Goal: Complete application form: Complete application form

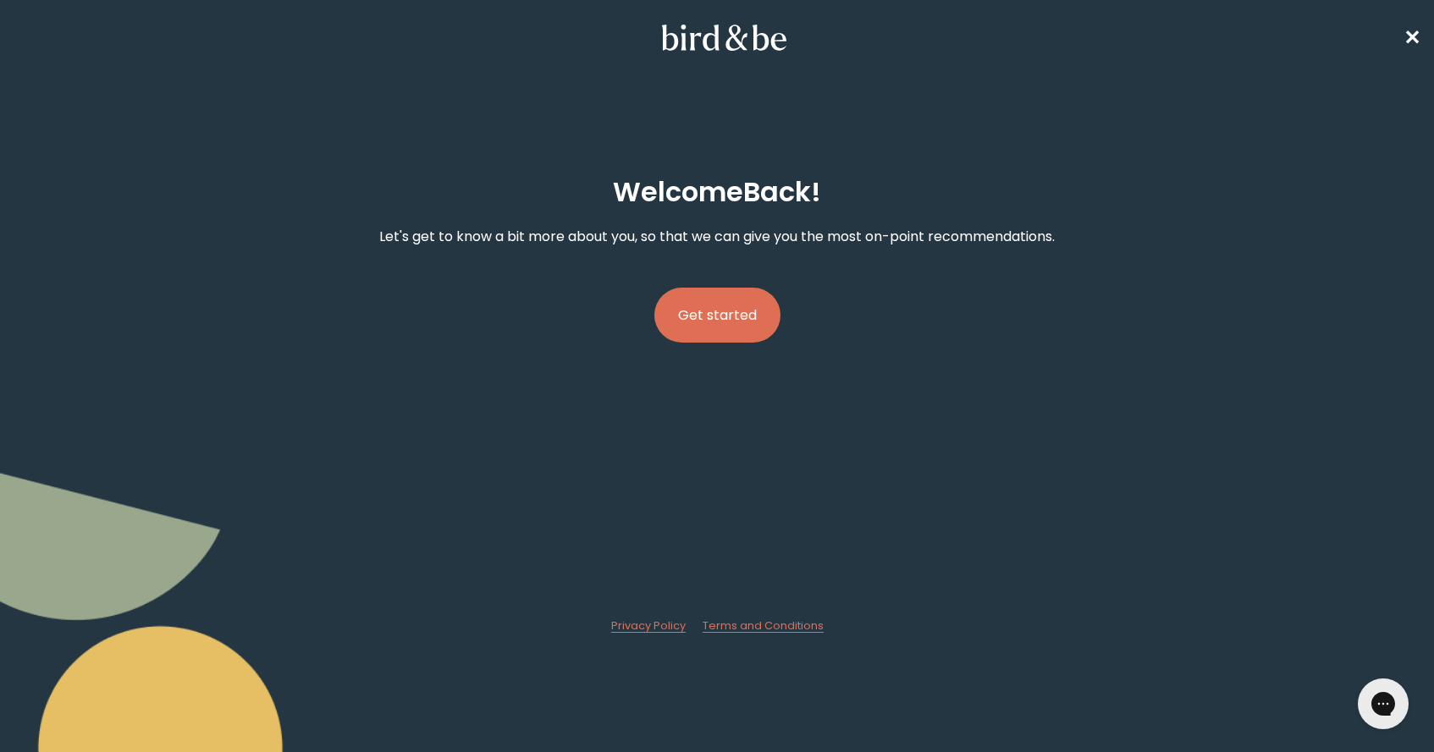
click at [718, 305] on button "Get started" at bounding box center [717, 315] width 126 height 55
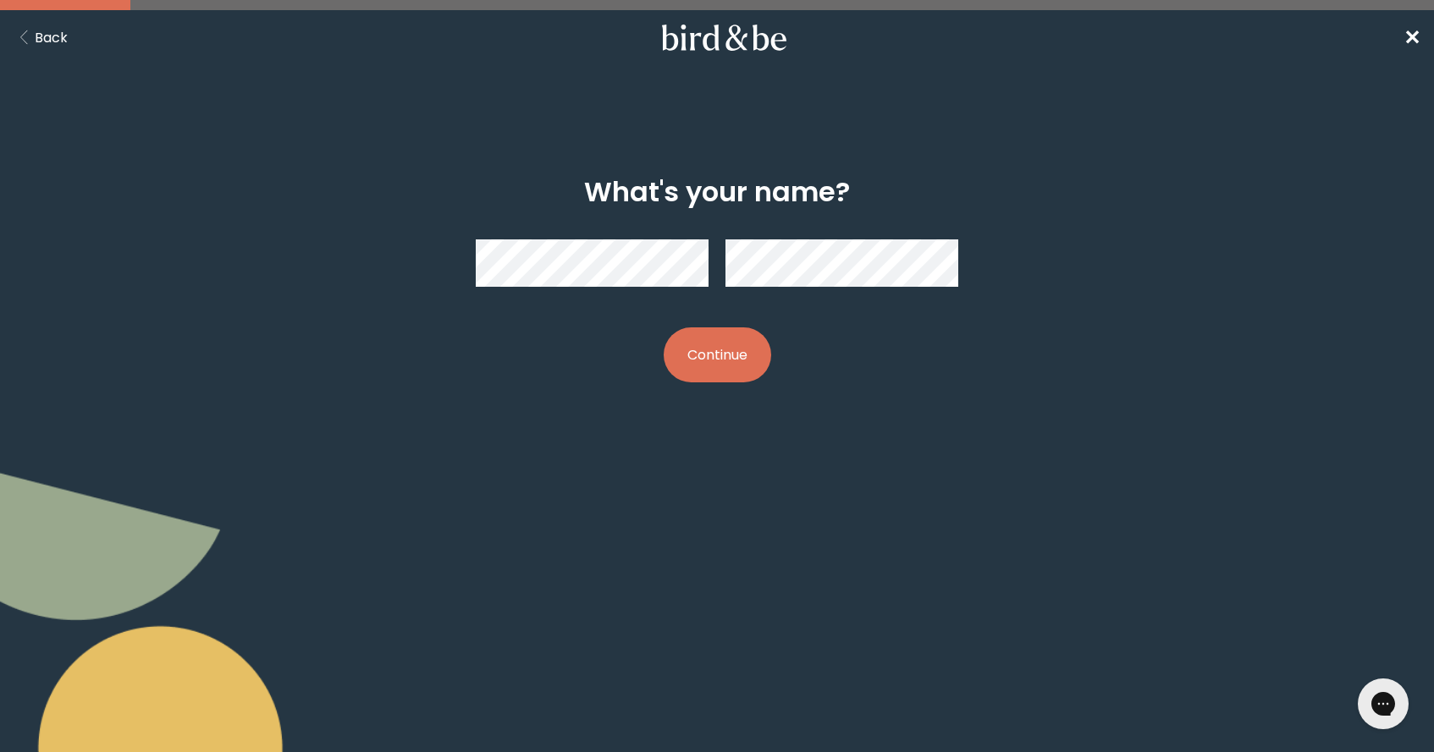
click at [717, 358] on button "Continue" at bounding box center [717, 355] width 107 height 55
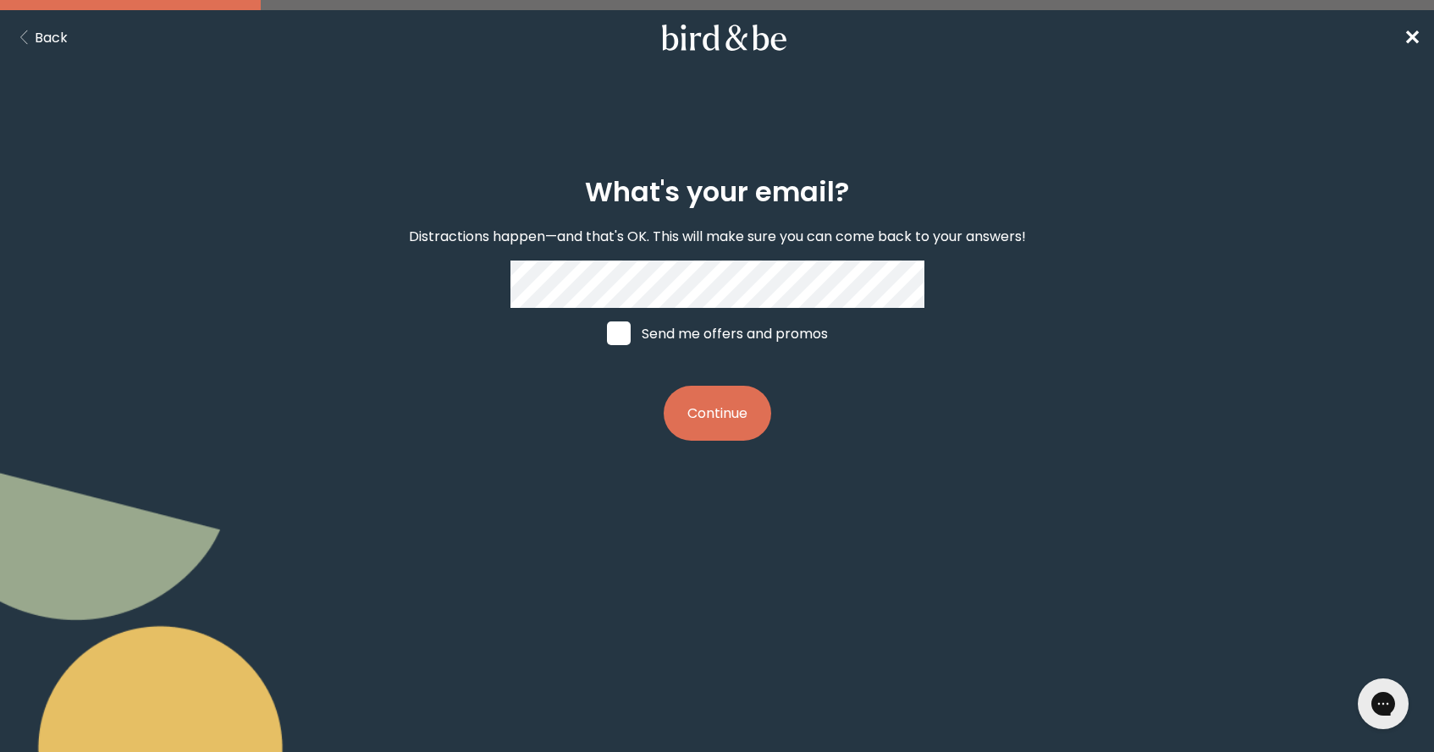
click at [617, 330] on span at bounding box center [619, 334] width 24 height 24
click at [607, 333] on input "Send me offers and promos" at bounding box center [606, 333] width 1 height 1
checkbox input "true"
click at [729, 422] on button "Continue" at bounding box center [717, 413] width 107 height 55
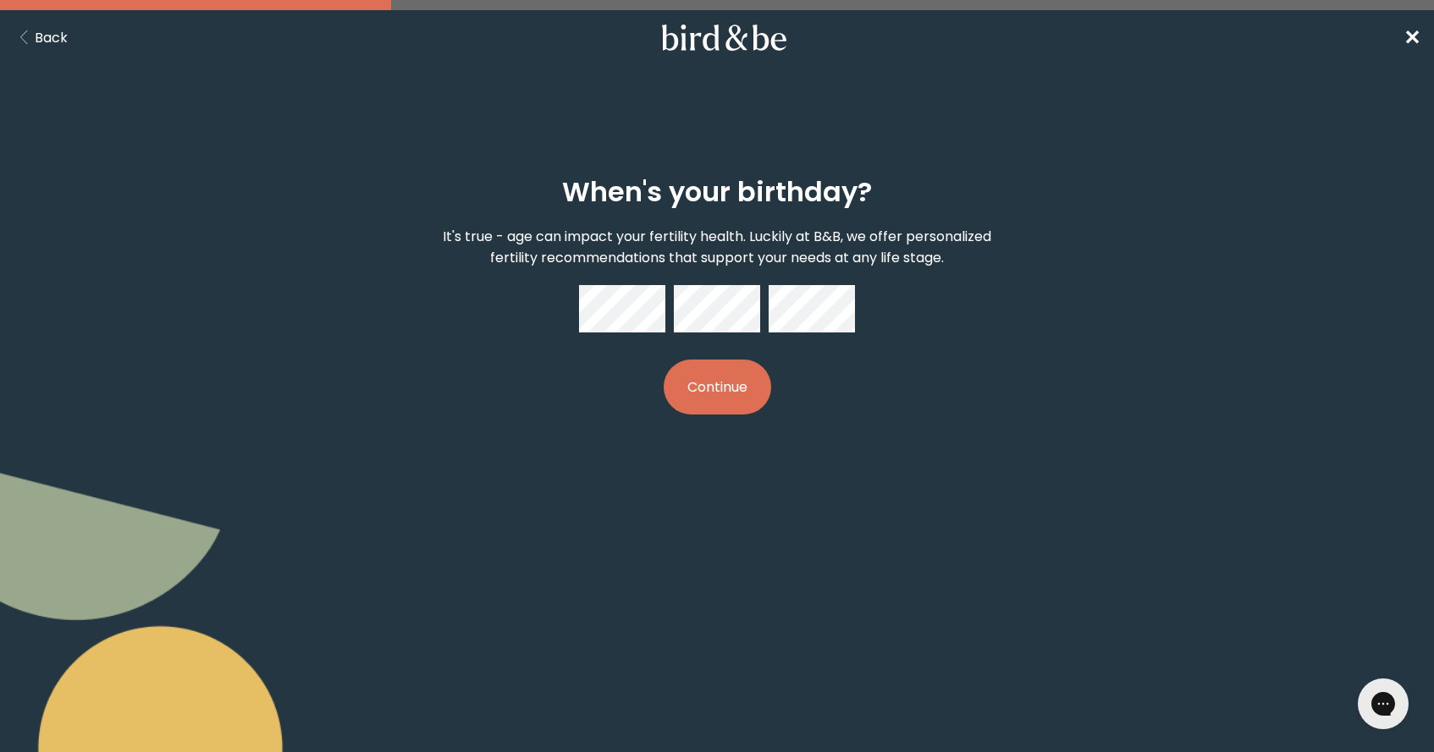
click at [703, 384] on button "Continue" at bounding box center [717, 387] width 107 height 55
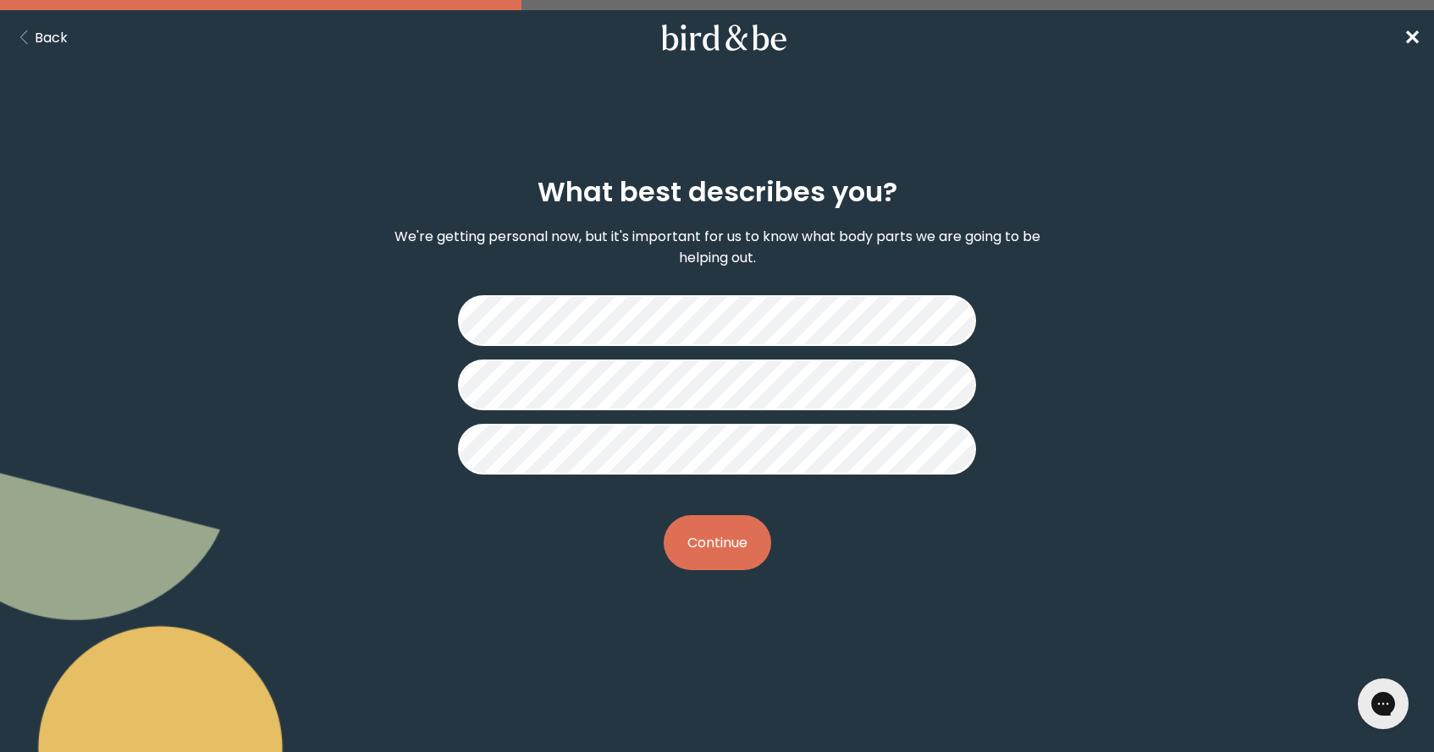
click at [723, 545] on button "Continue" at bounding box center [717, 542] width 107 height 55
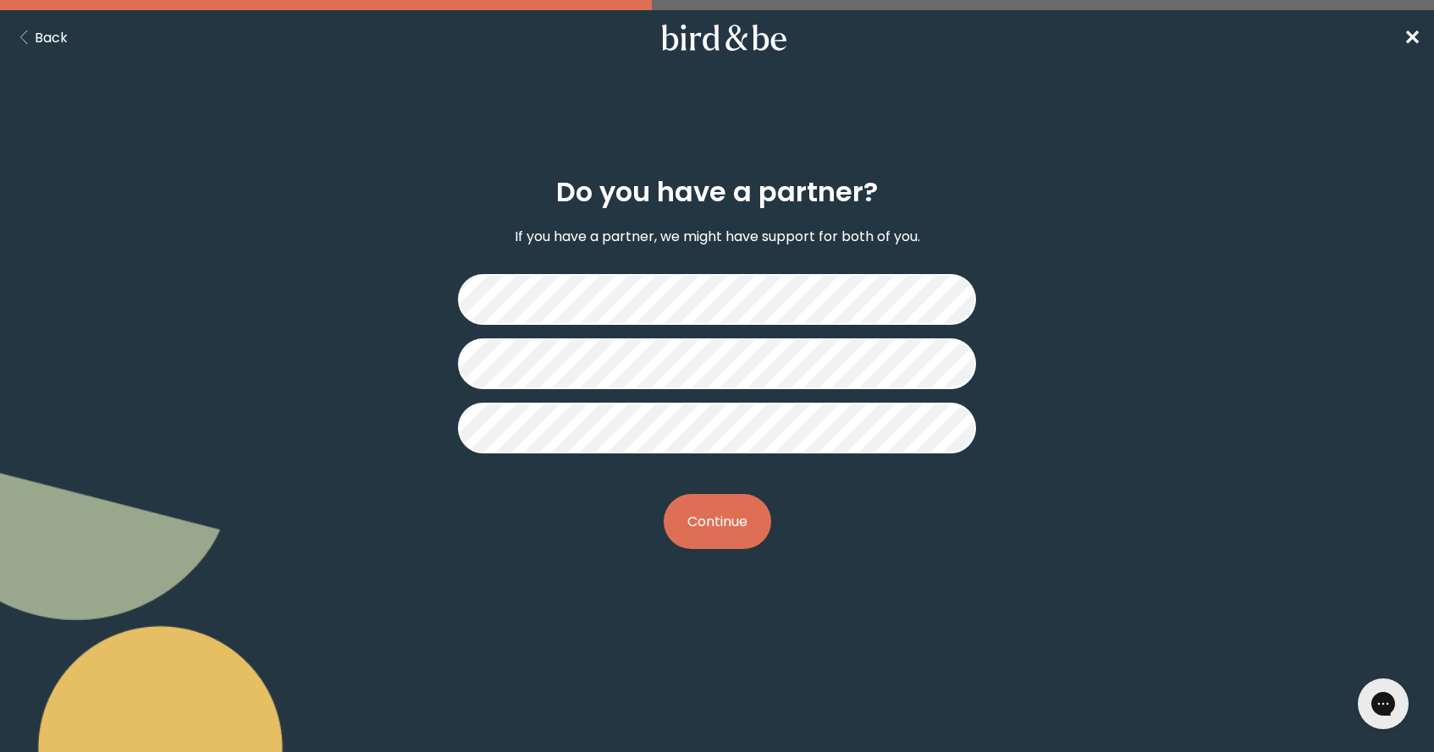
click at [729, 526] on button "Continue" at bounding box center [717, 521] width 107 height 55
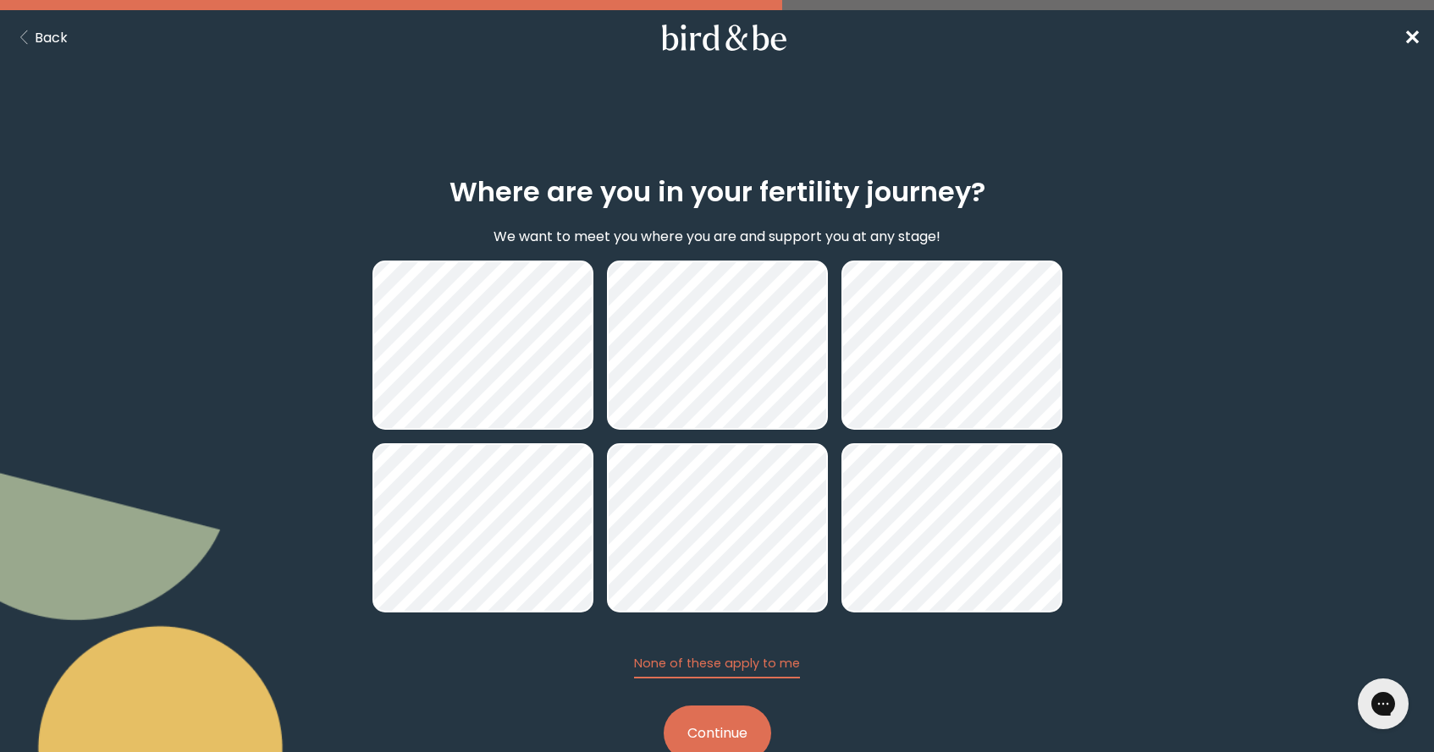
click at [719, 725] on button "Continue" at bounding box center [717, 733] width 107 height 55
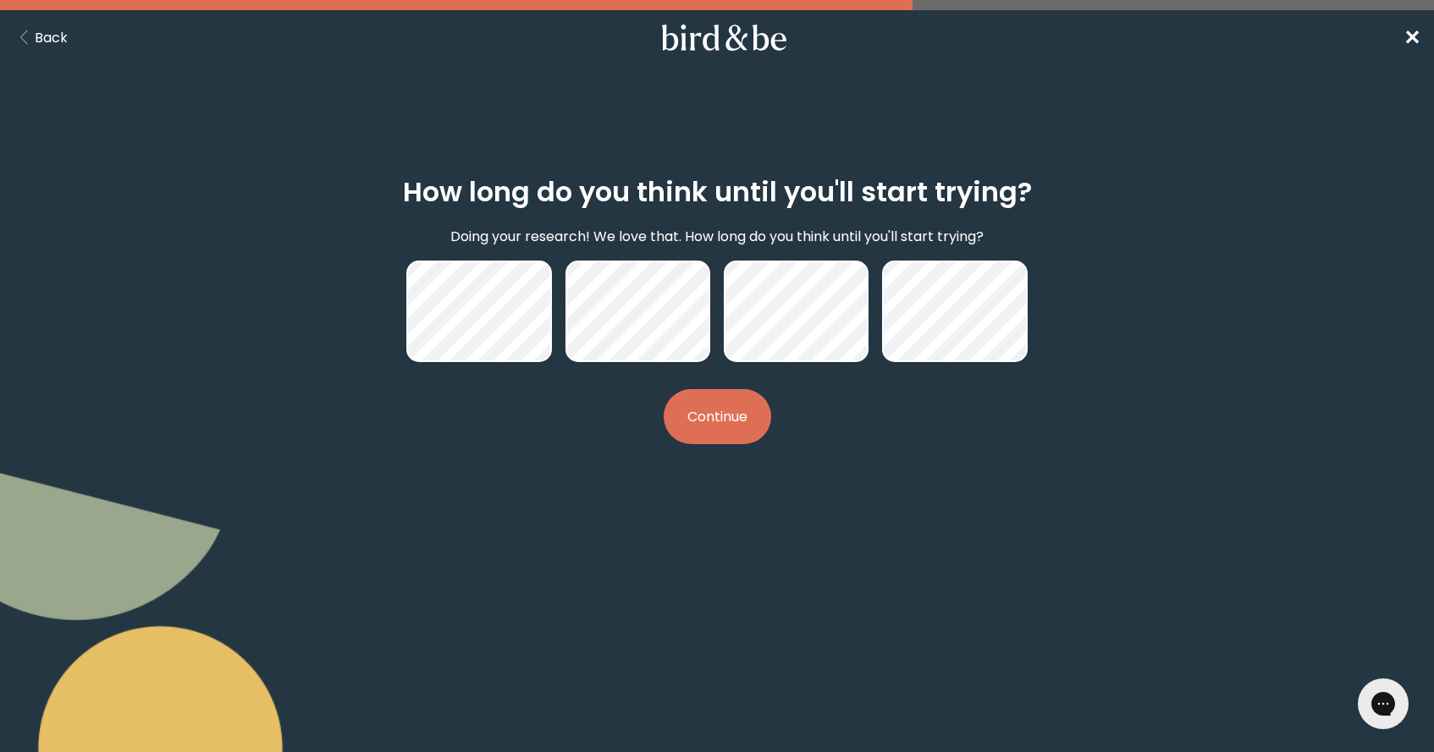
click at [726, 424] on button "Continue" at bounding box center [717, 416] width 107 height 55
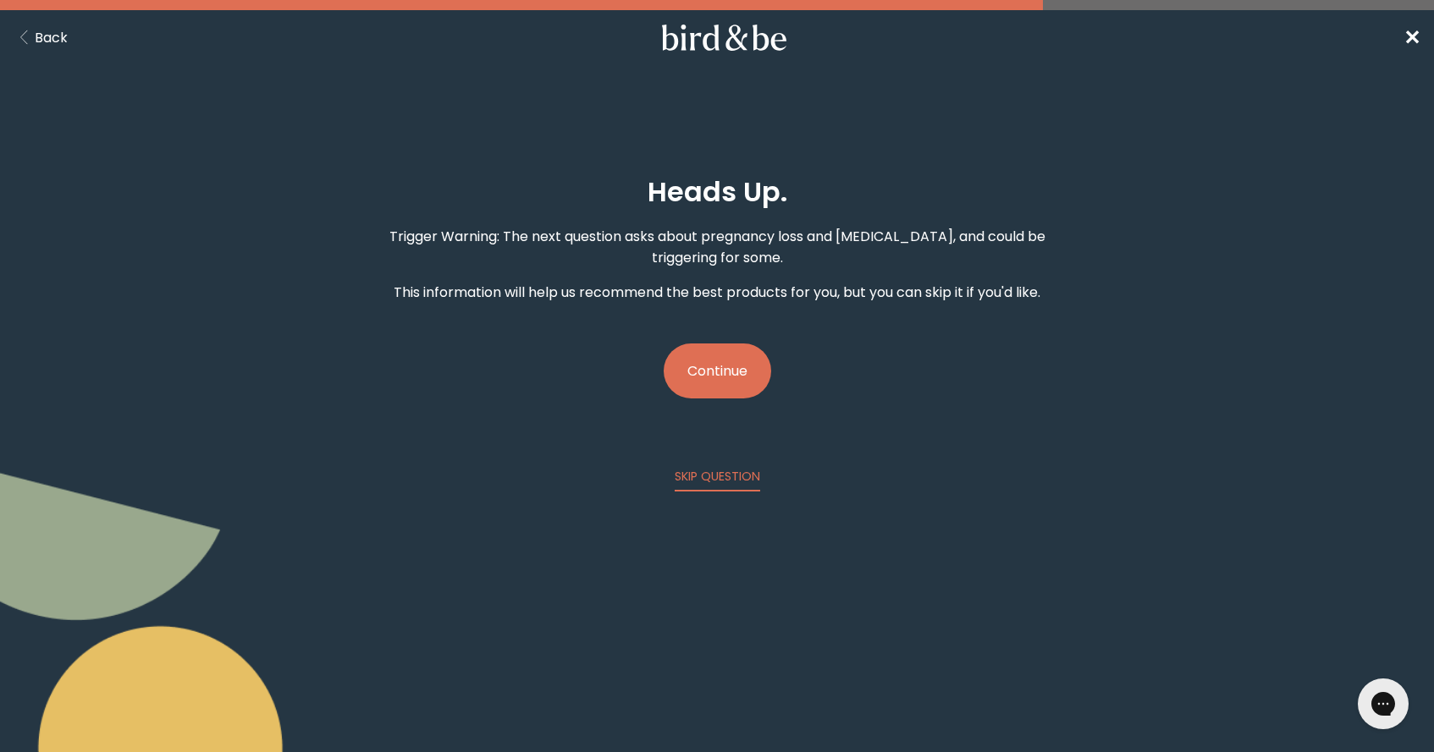
click at [719, 361] on button "Continue" at bounding box center [717, 371] width 107 height 55
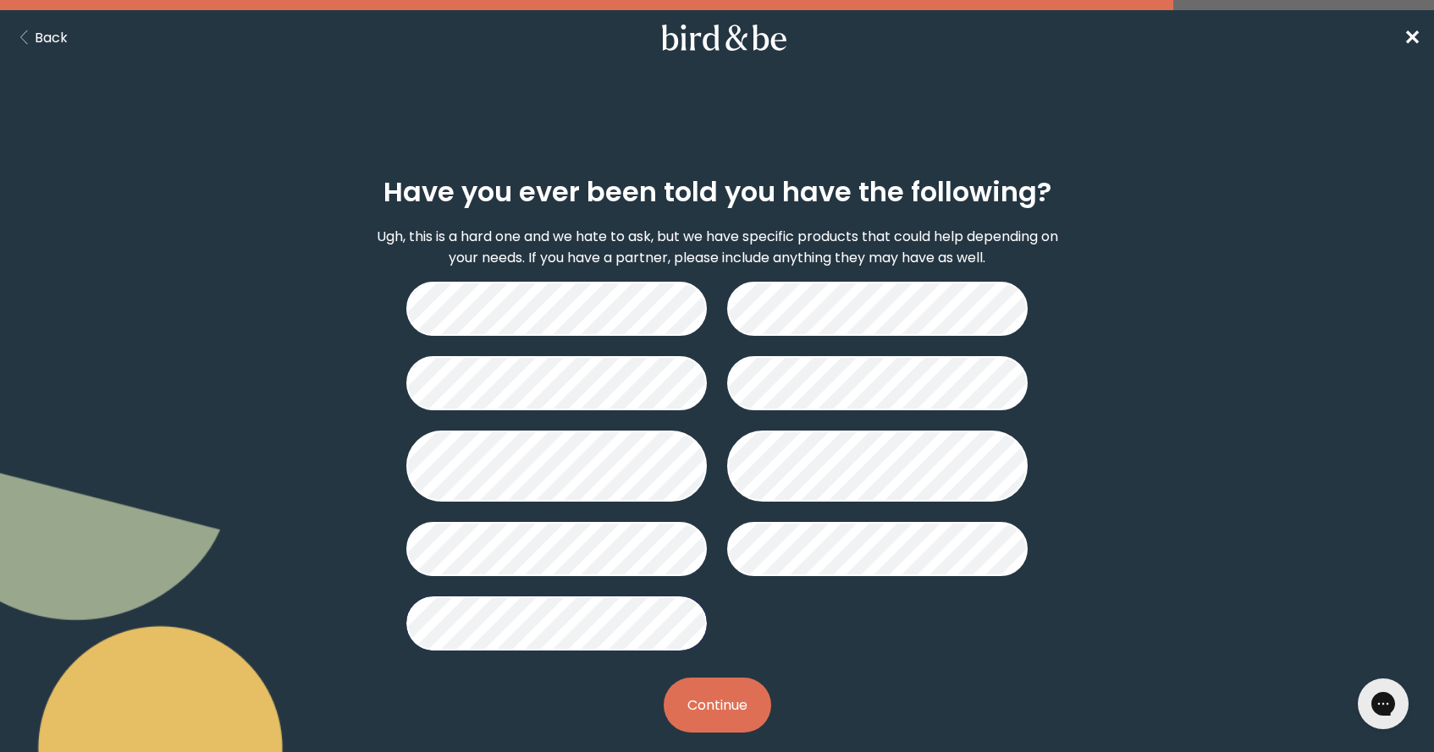
click at [730, 712] on button "Continue" at bounding box center [717, 705] width 107 height 55
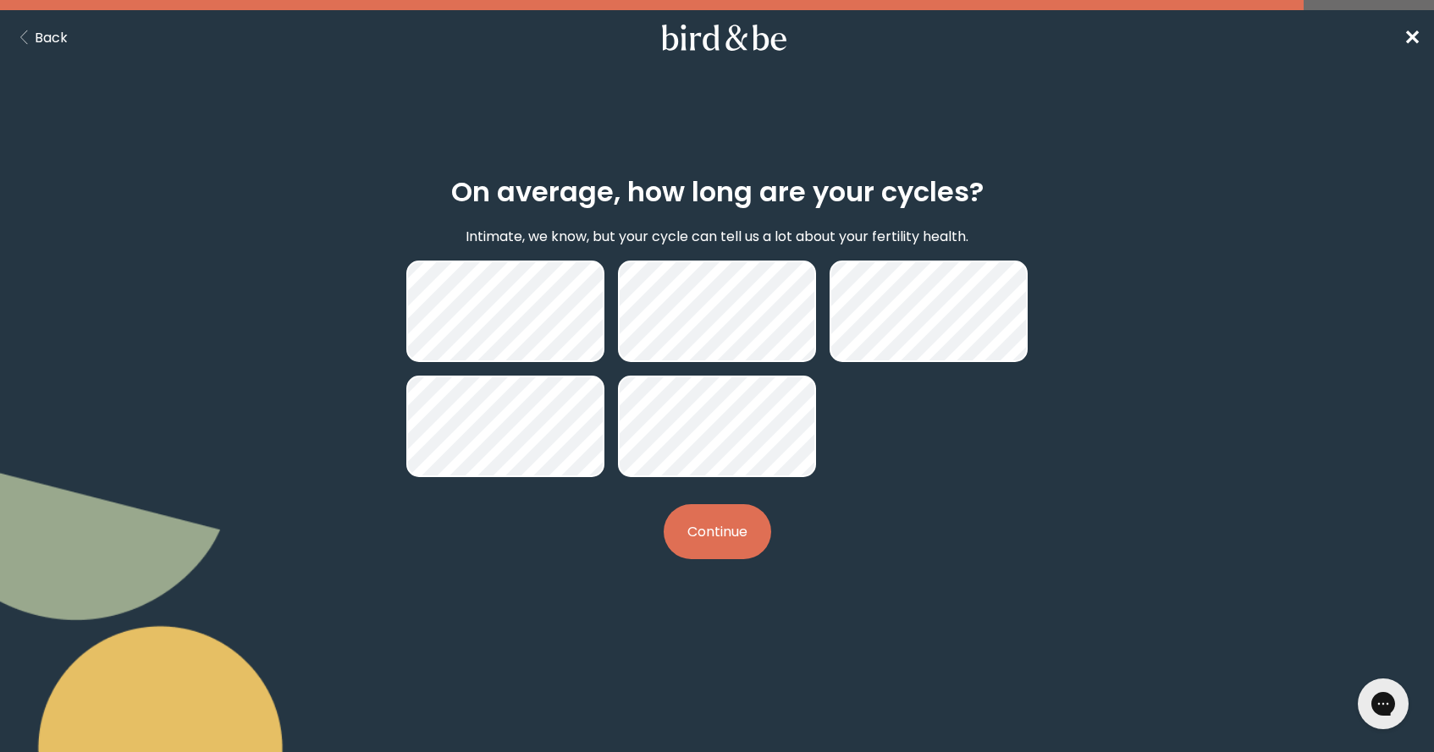
click at [727, 537] on button "Continue" at bounding box center [717, 531] width 107 height 55
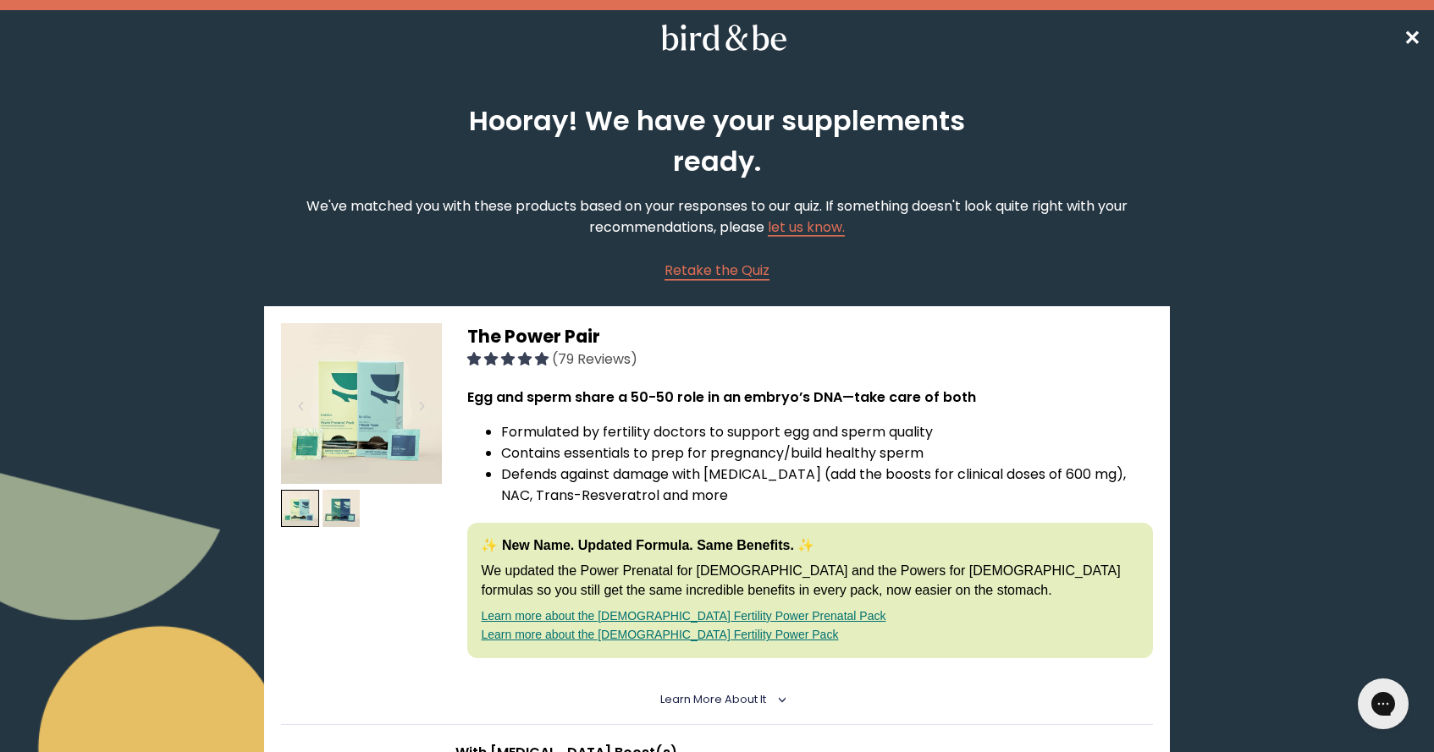
click at [1411, 36] on span "✕" at bounding box center [1411, 38] width 17 height 28
